Goal: Navigation & Orientation: Find specific page/section

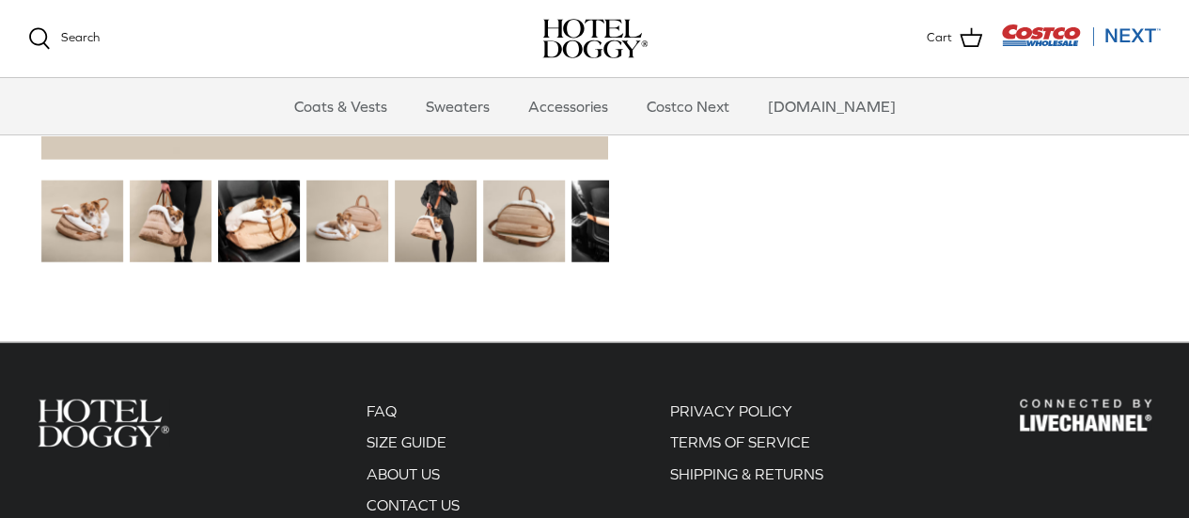
scroll to position [2573, 0]
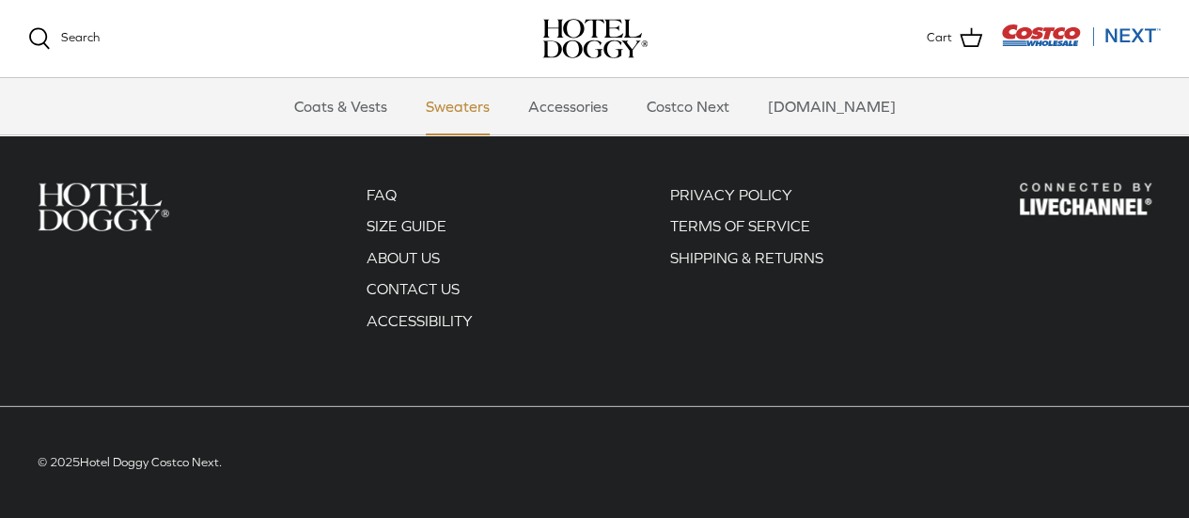
click at [465, 101] on link "Sweaters" at bounding box center [458, 106] width 98 height 56
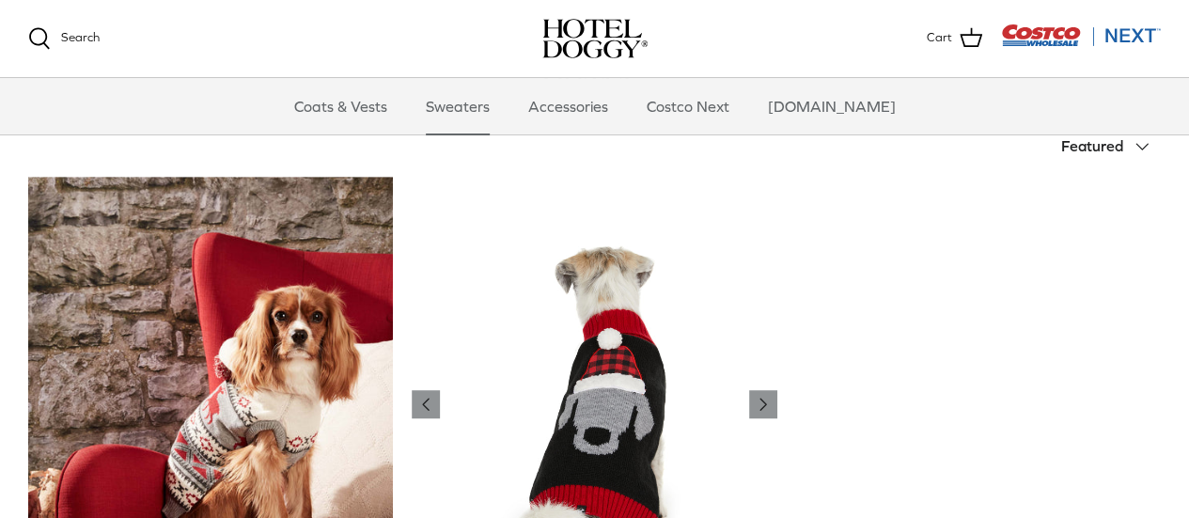
scroll to position [400, 0]
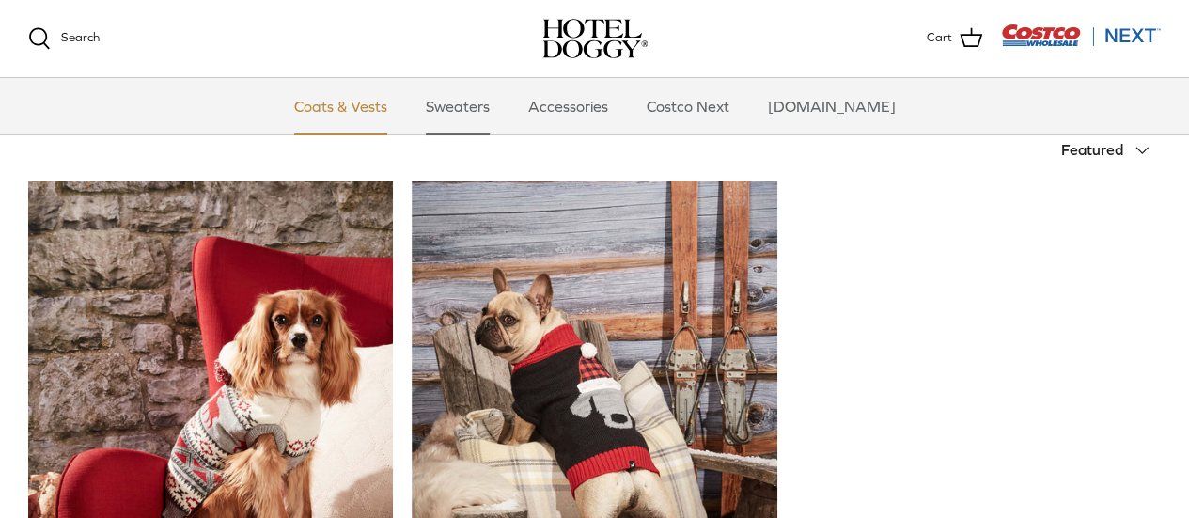
click at [350, 105] on link "Coats & Vests" at bounding box center [340, 106] width 127 height 56
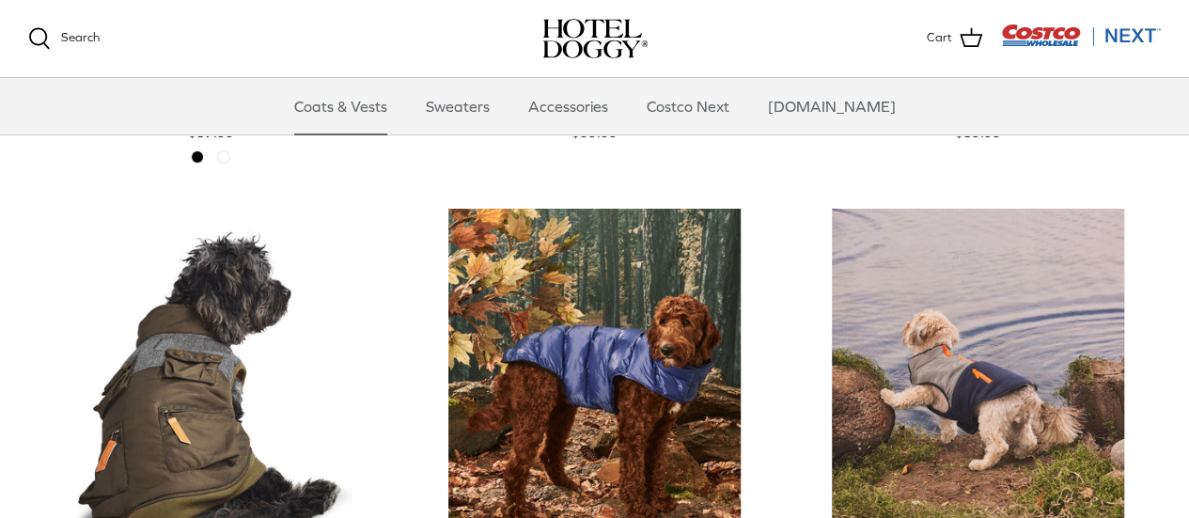
scroll to position [3387, 0]
click at [597, 95] on link "Accessories" at bounding box center [569, 106] width 114 height 56
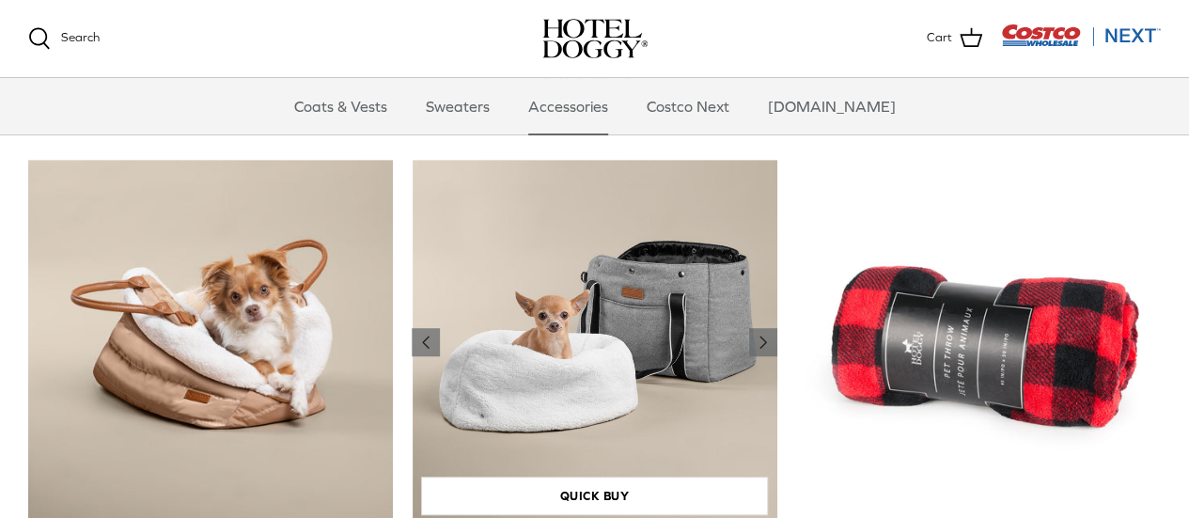
scroll to position [413, 0]
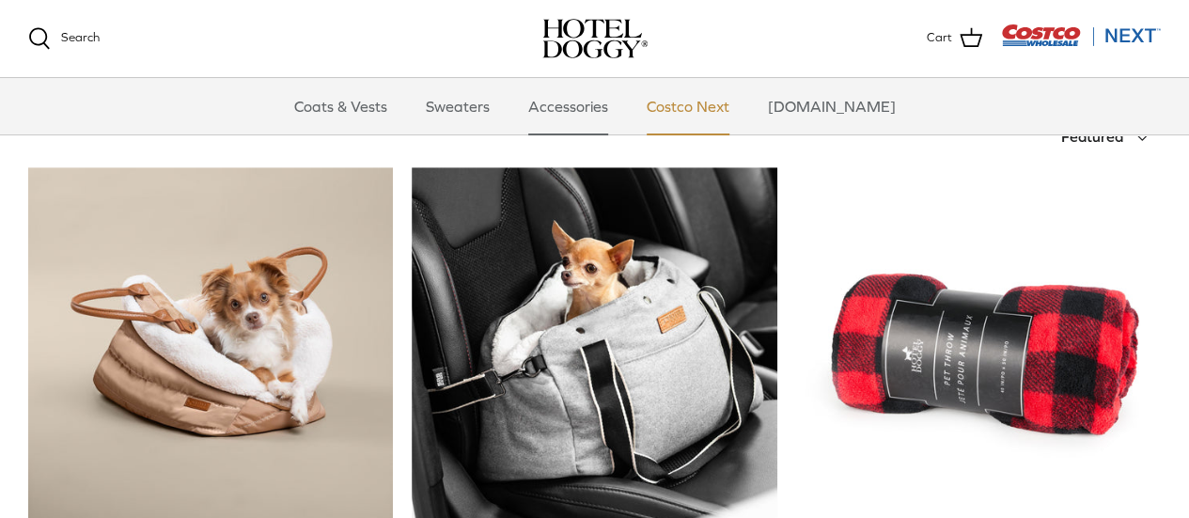
click at [716, 111] on link "Costco Next" at bounding box center [688, 106] width 117 height 56
